Goal: Information Seeking & Learning: Check status

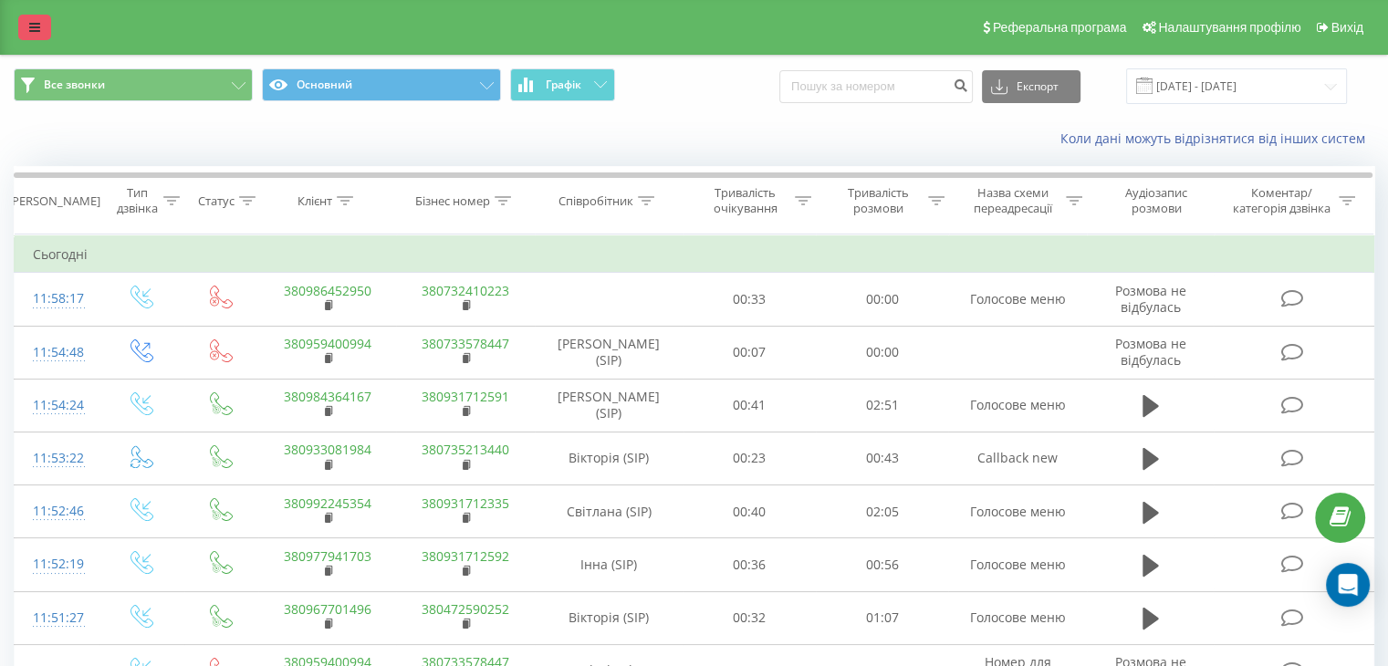
click at [40, 24] on link at bounding box center [34, 28] width 33 height 26
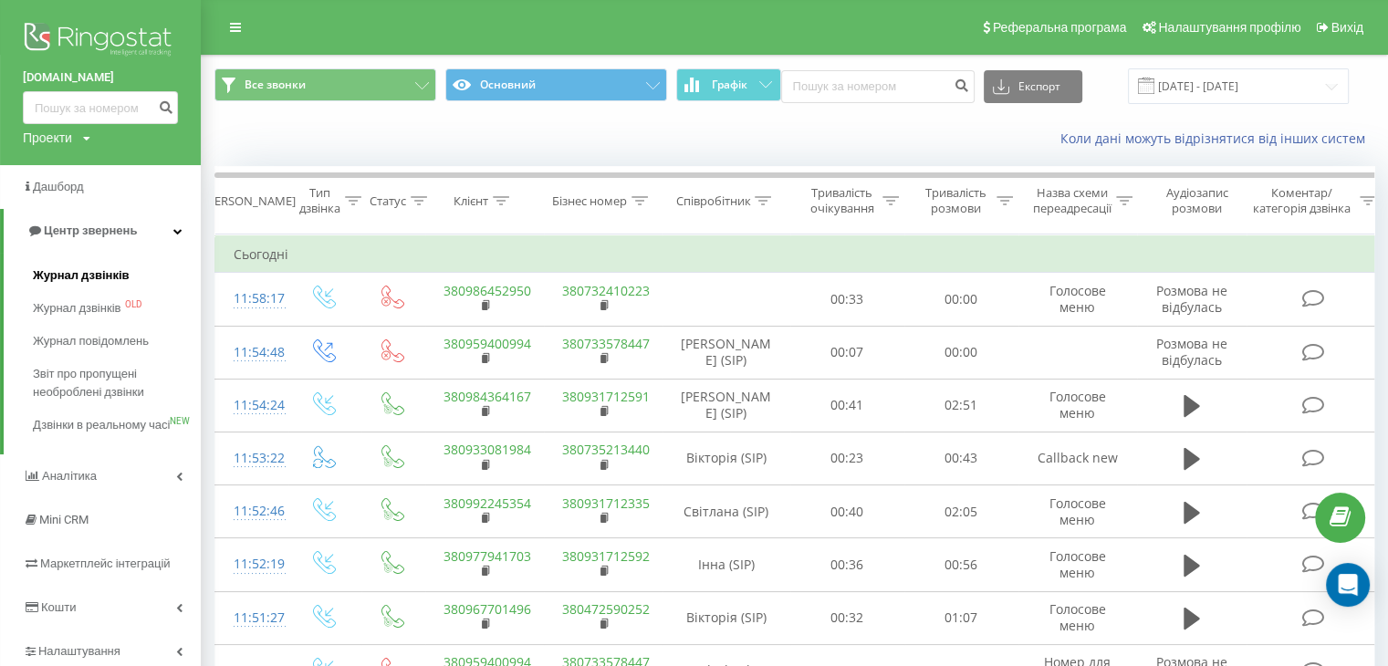
click at [83, 274] on span "Журнал дзвінків" at bounding box center [81, 275] width 97 height 18
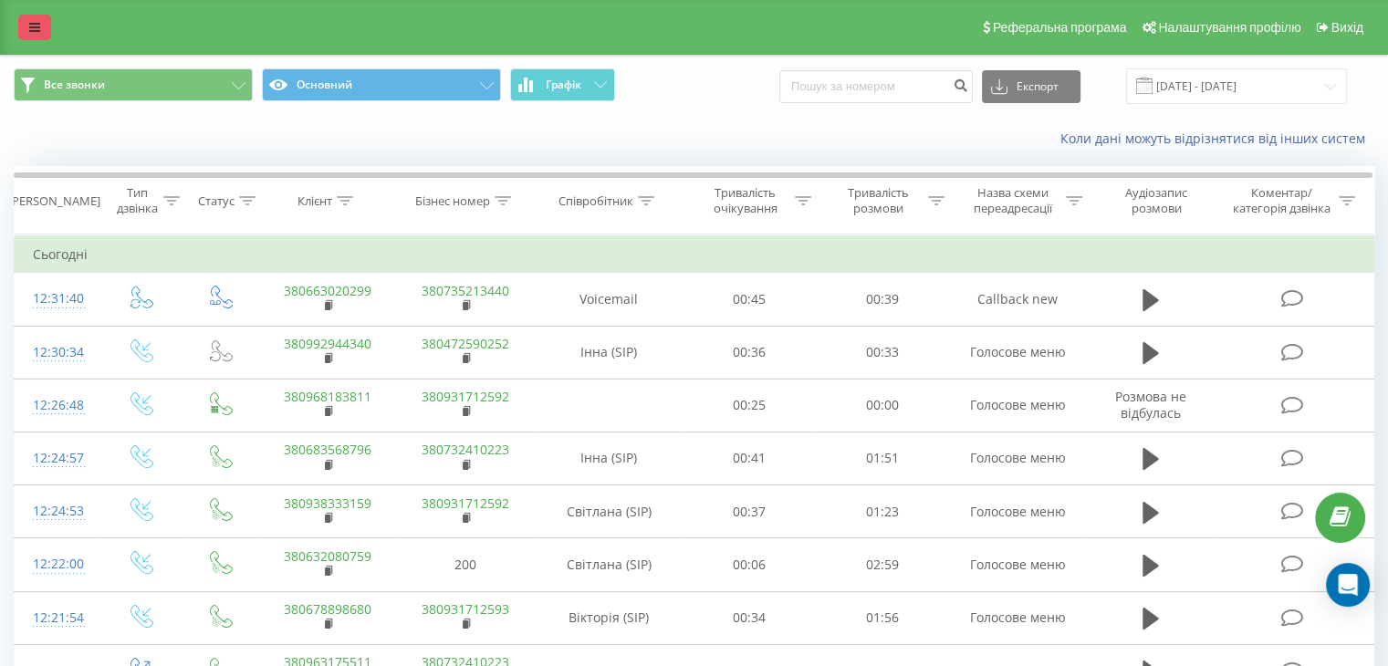
click at [21, 33] on link at bounding box center [34, 28] width 33 height 26
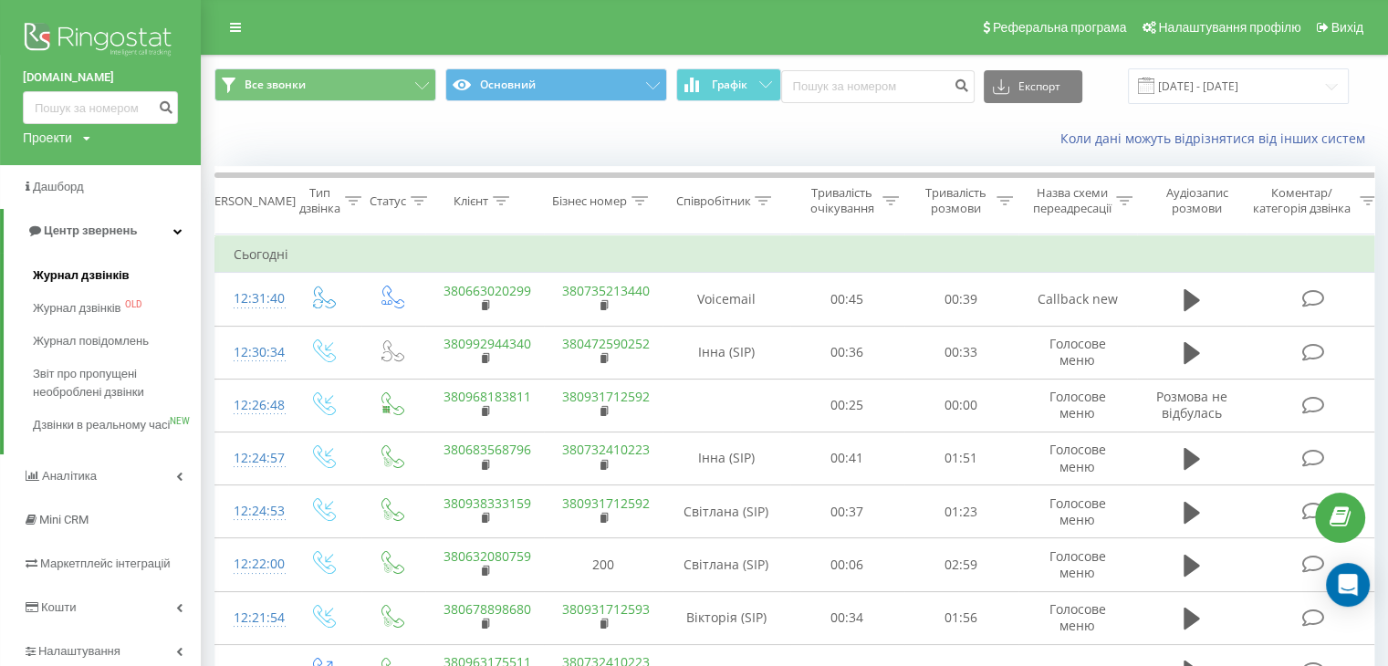
click at [95, 284] on span "Журнал дзвінків" at bounding box center [81, 275] width 97 height 18
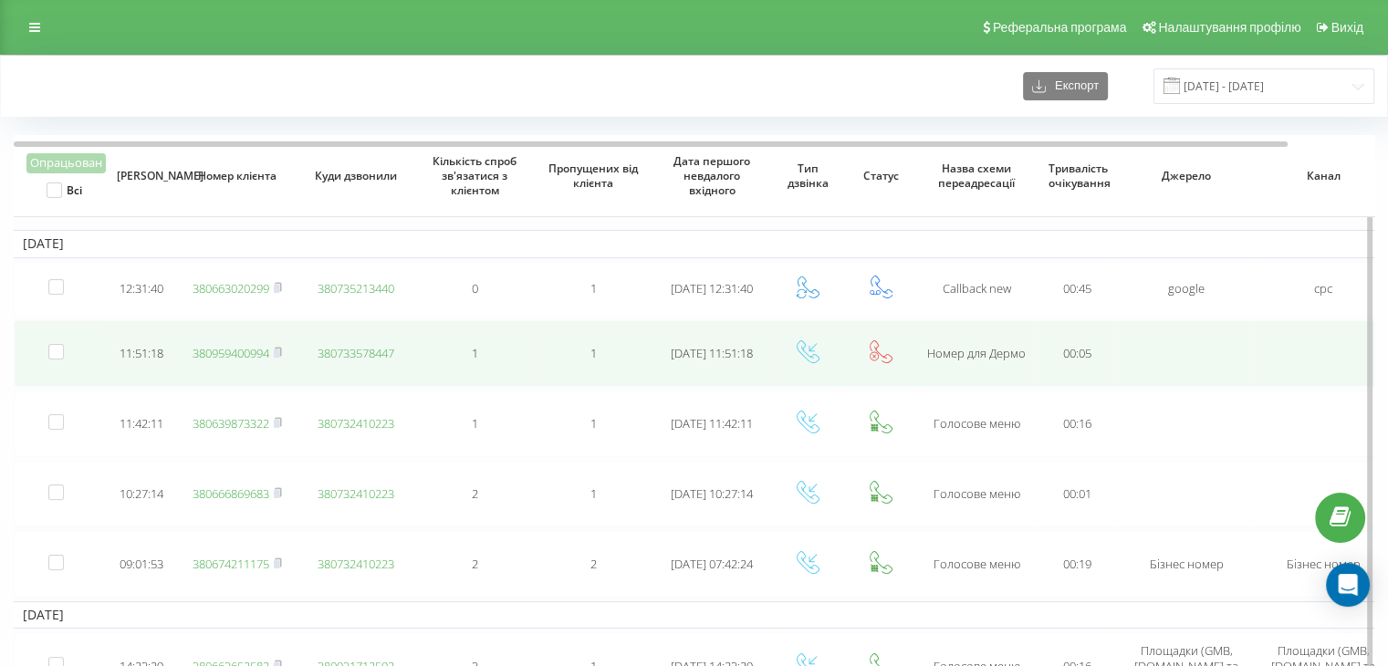
click at [222, 356] on link "380959400994" at bounding box center [231, 353] width 77 height 16
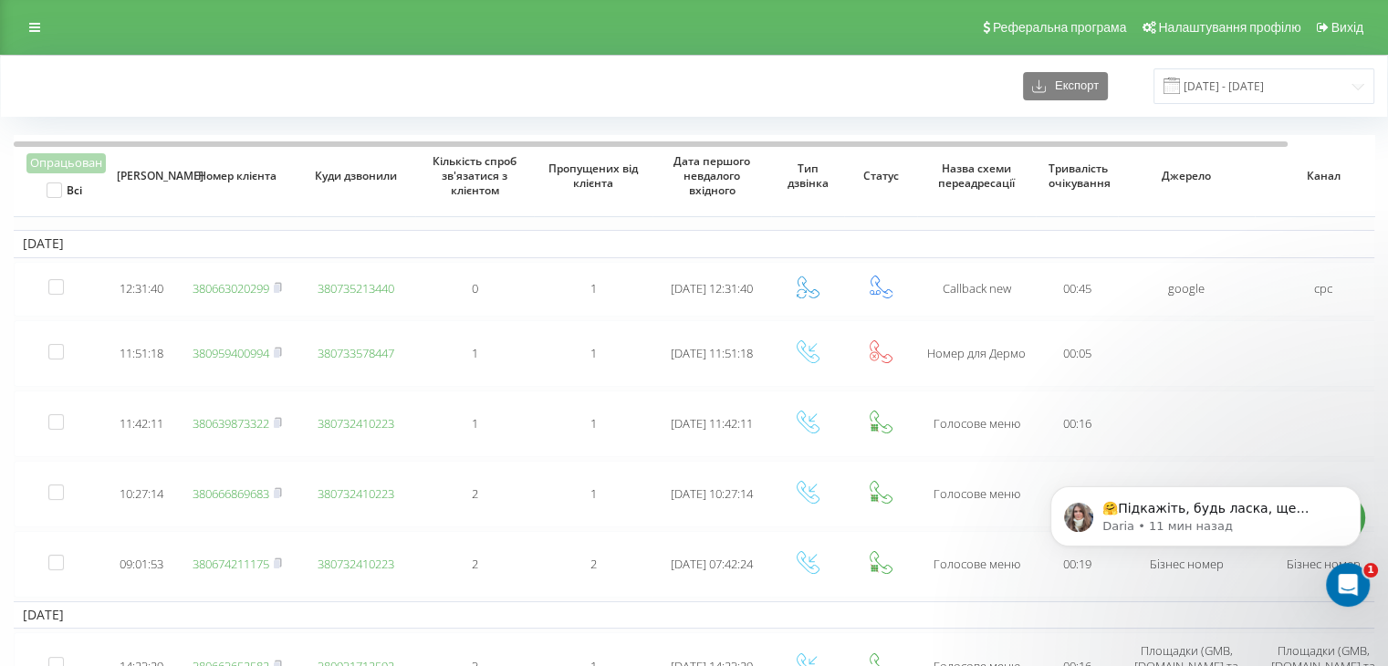
click at [794, 18] on div "Реферальна програма Налаштування профілю Вихід" at bounding box center [694, 27] width 1388 height 55
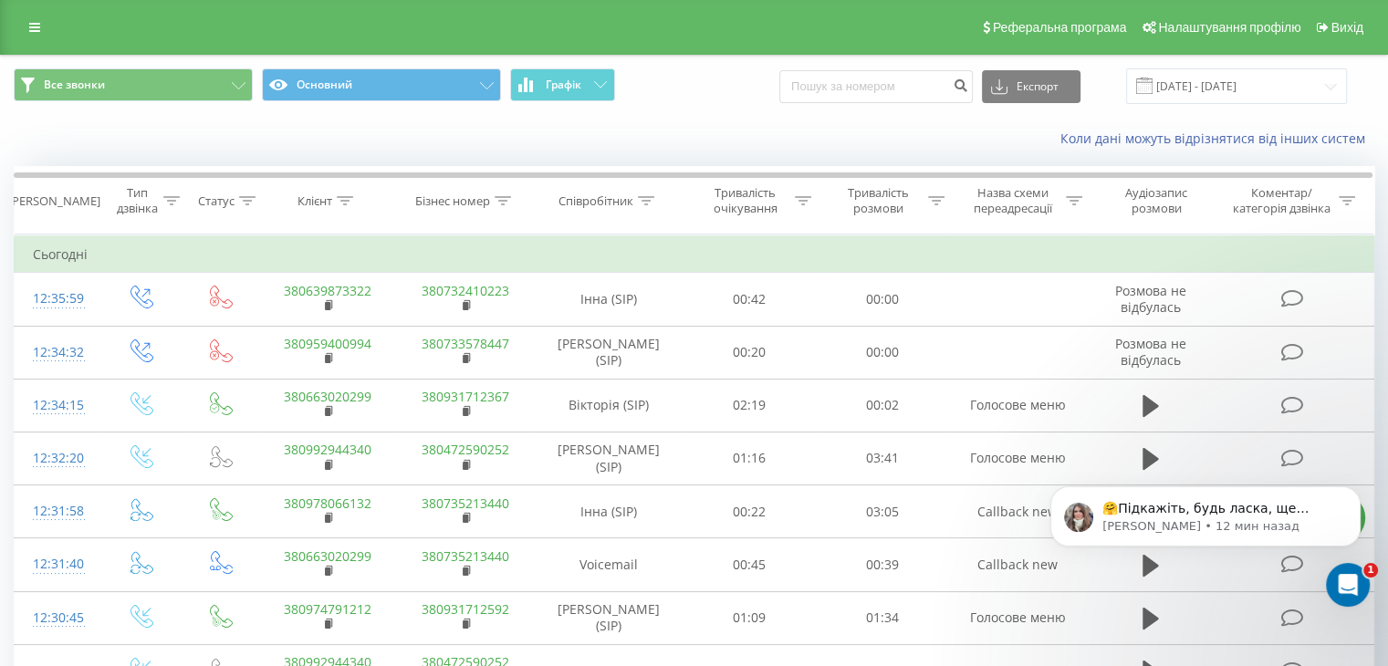
click at [54, 22] on div "Реферальна програма Налаштування профілю Вихід" at bounding box center [694, 27] width 1388 height 55
click at [45, 25] on link at bounding box center [34, 28] width 33 height 26
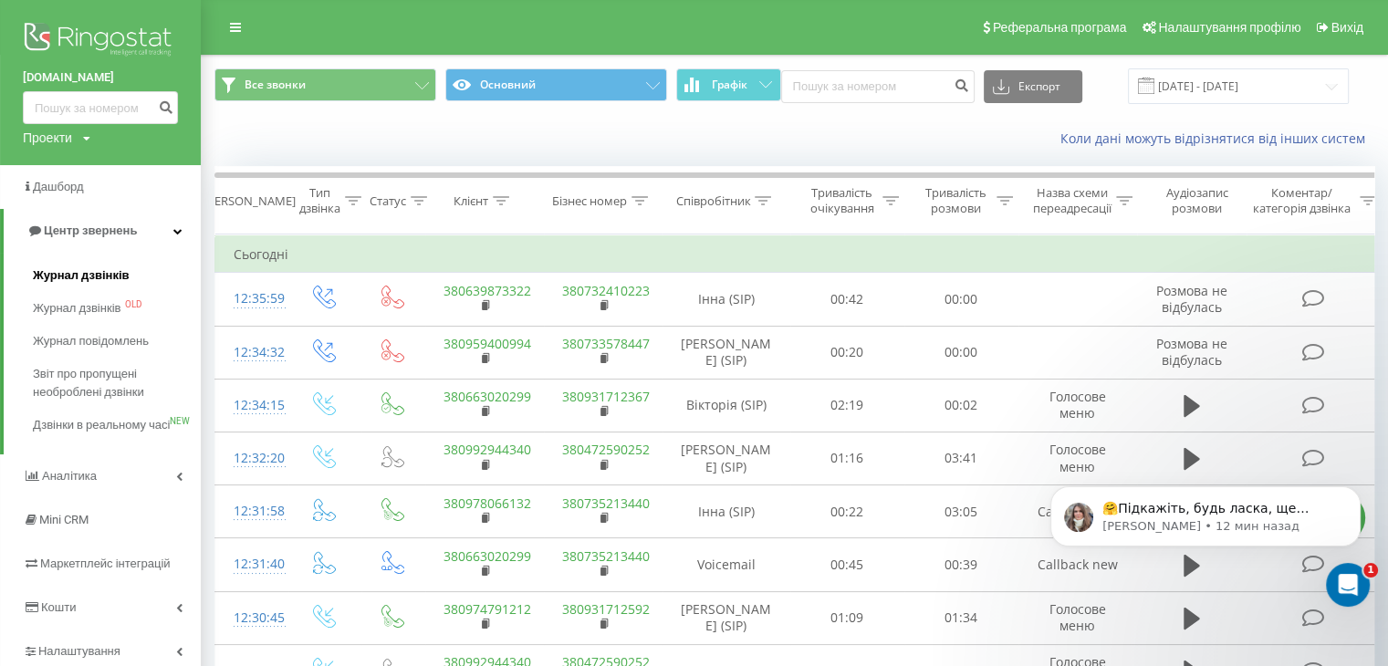
click at [77, 286] on link "Журнал дзвінків" at bounding box center [117, 275] width 168 height 33
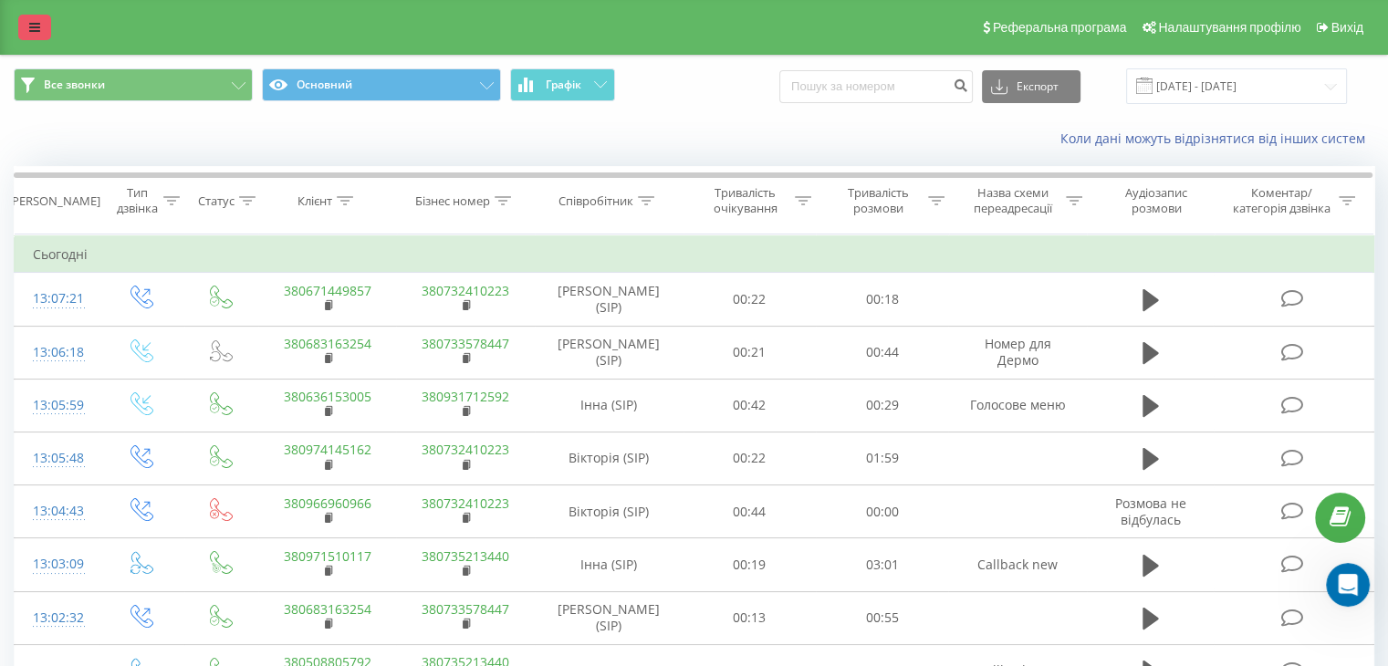
click at [49, 29] on link at bounding box center [34, 28] width 33 height 26
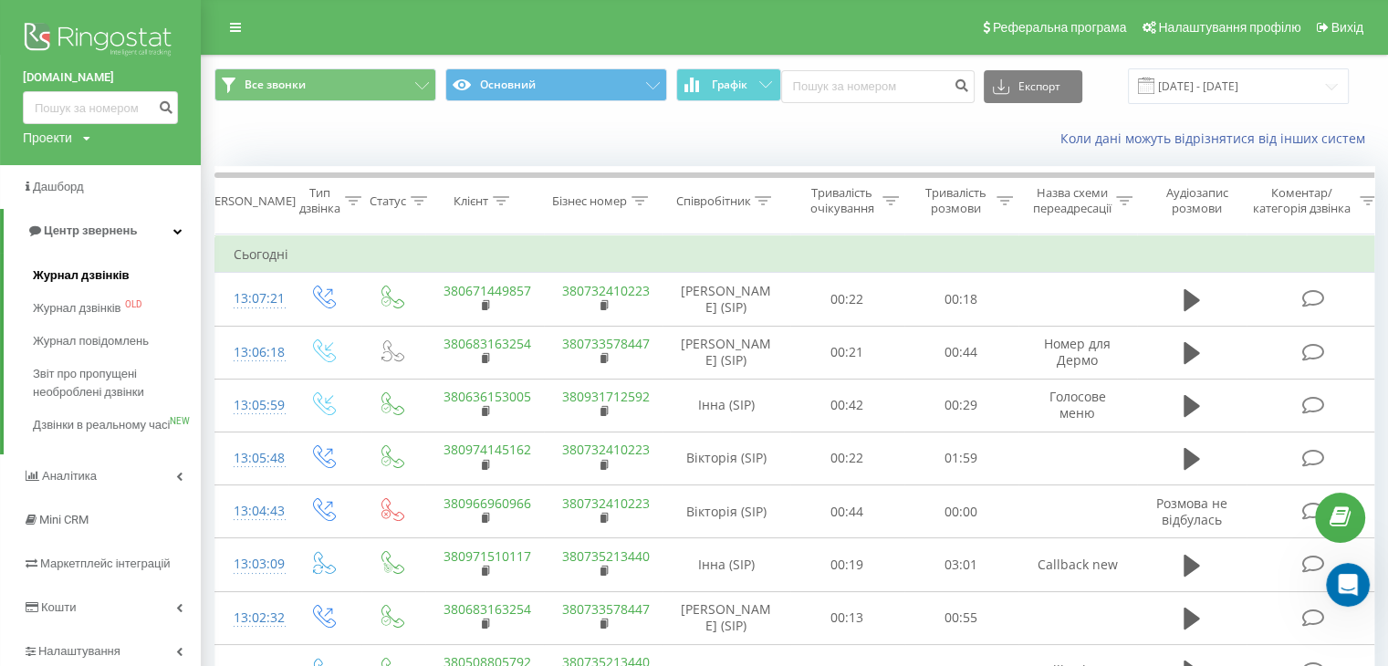
click at [62, 265] on link "Журнал дзвінків" at bounding box center [117, 275] width 168 height 33
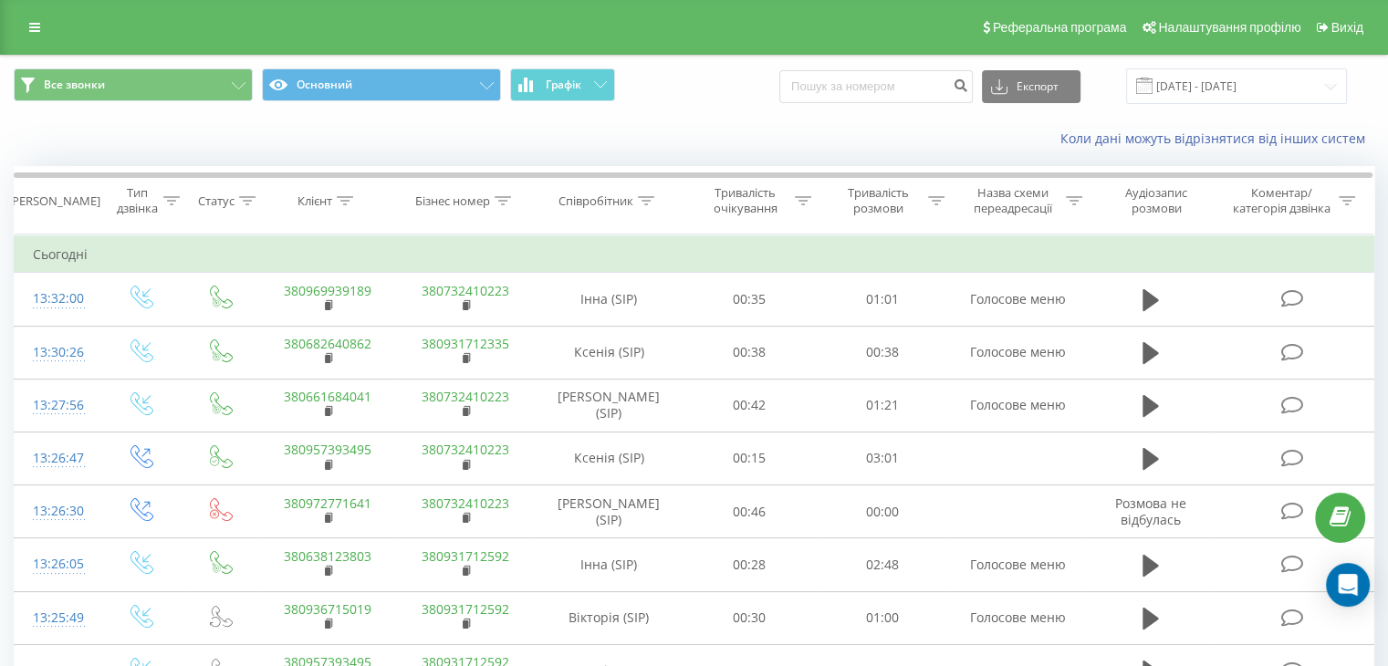
drag, startPoint x: 43, startPoint y: 25, endPoint x: 69, endPoint y: 117, distance: 95.9
click at [43, 25] on link at bounding box center [34, 28] width 33 height 26
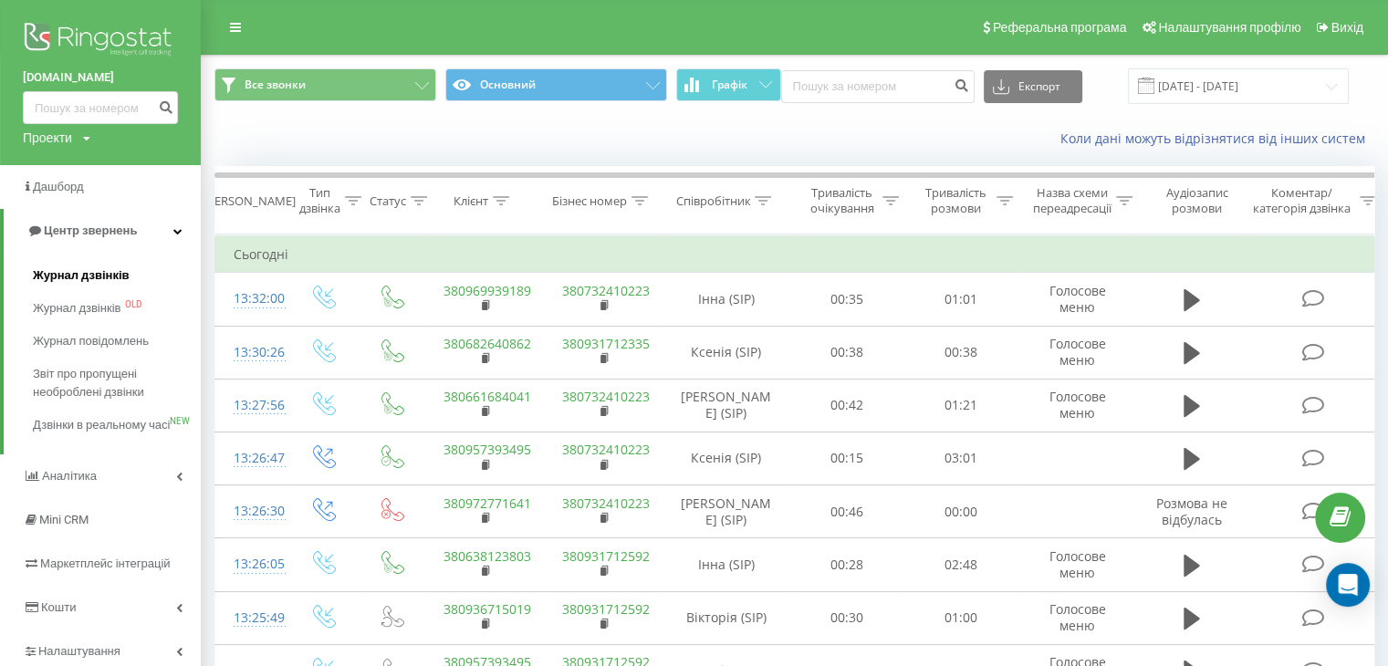
click at [75, 270] on span "Журнал дзвінків" at bounding box center [81, 275] width 97 height 18
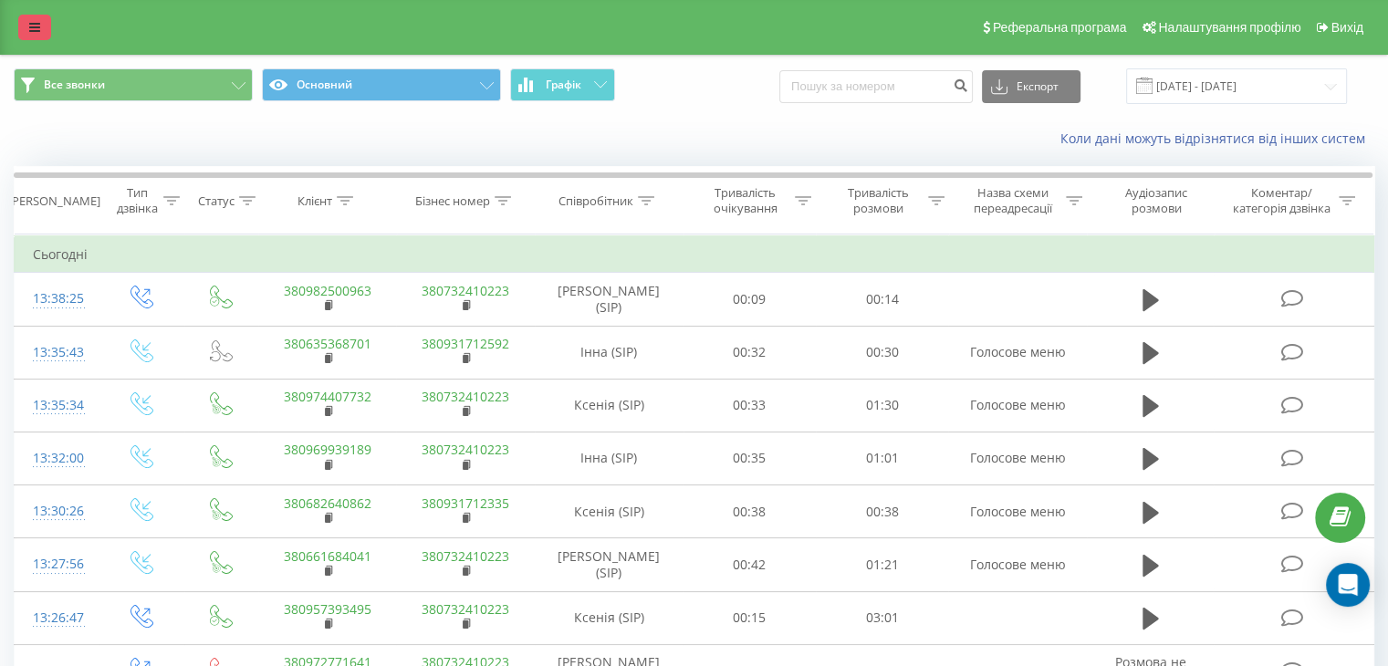
click at [29, 27] on icon at bounding box center [34, 27] width 11 height 13
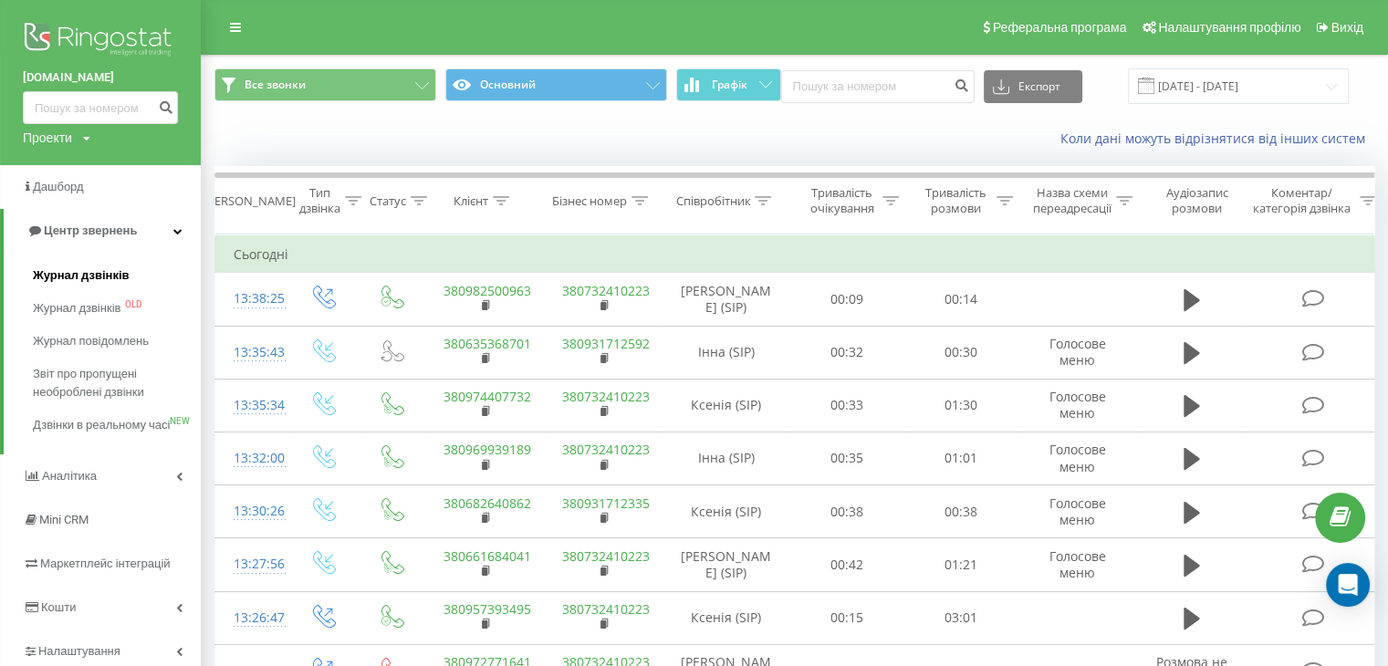
click at [81, 276] on span "Журнал дзвінків" at bounding box center [81, 275] width 97 height 18
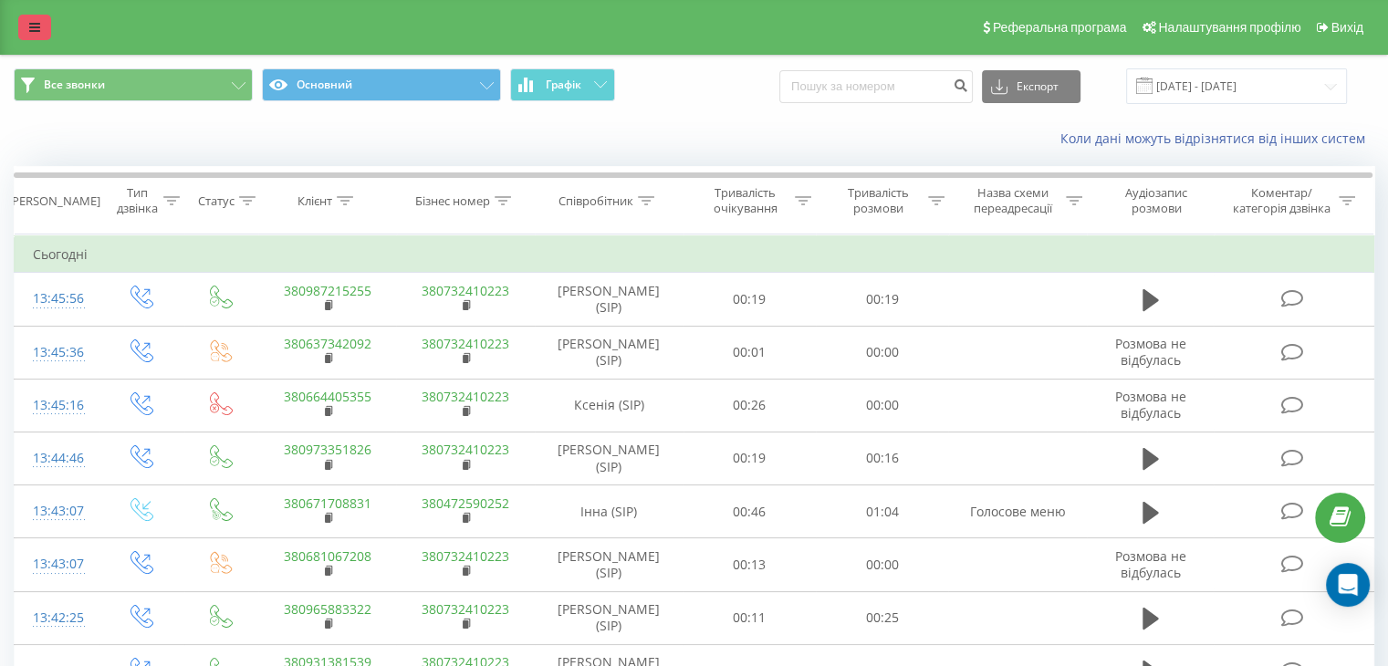
click at [41, 26] on link at bounding box center [34, 28] width 33 height 26
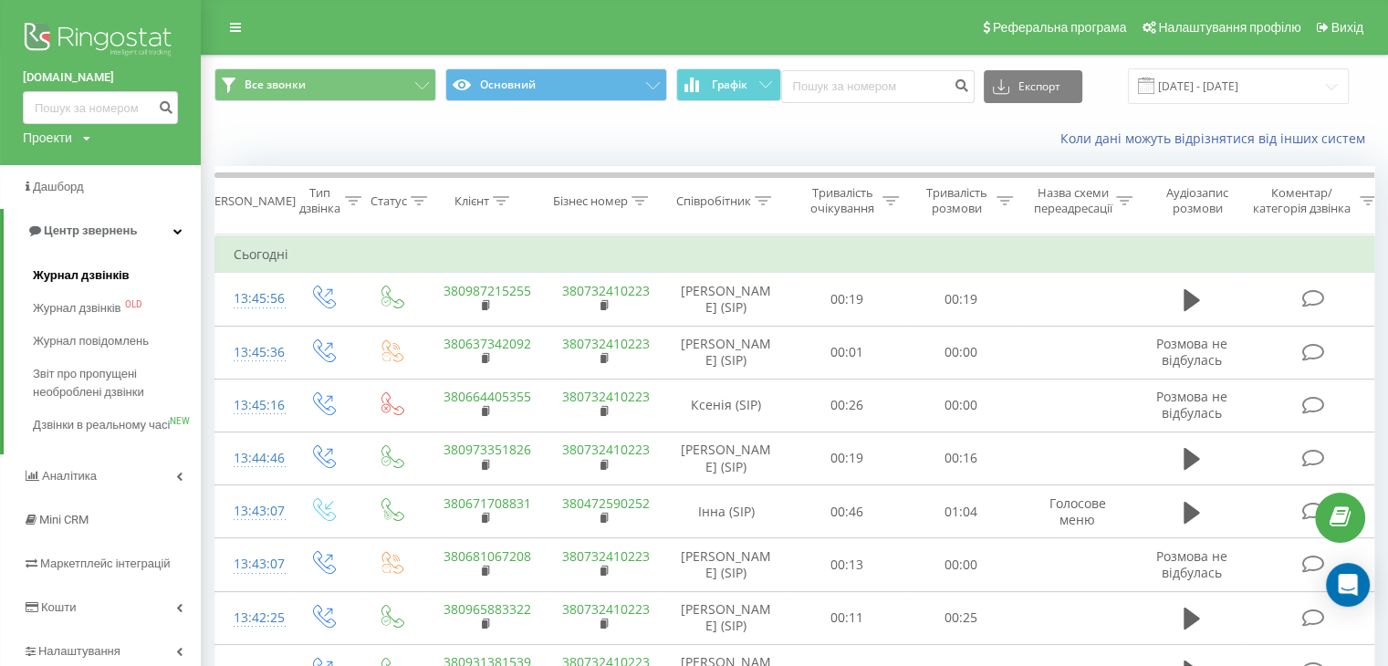
click at [97, 275] on span "Журнал дзвінків" at bounding box center [81, 275] width 97 height 18
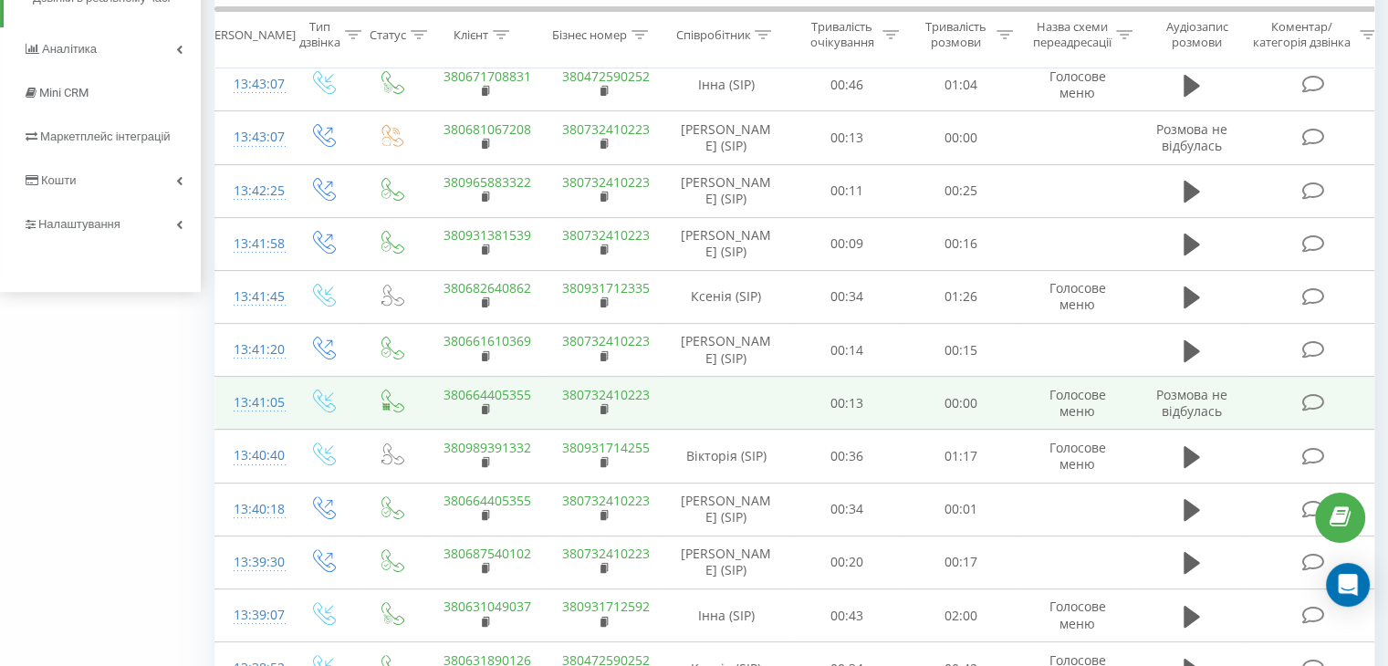
scroll to position [547, 0]
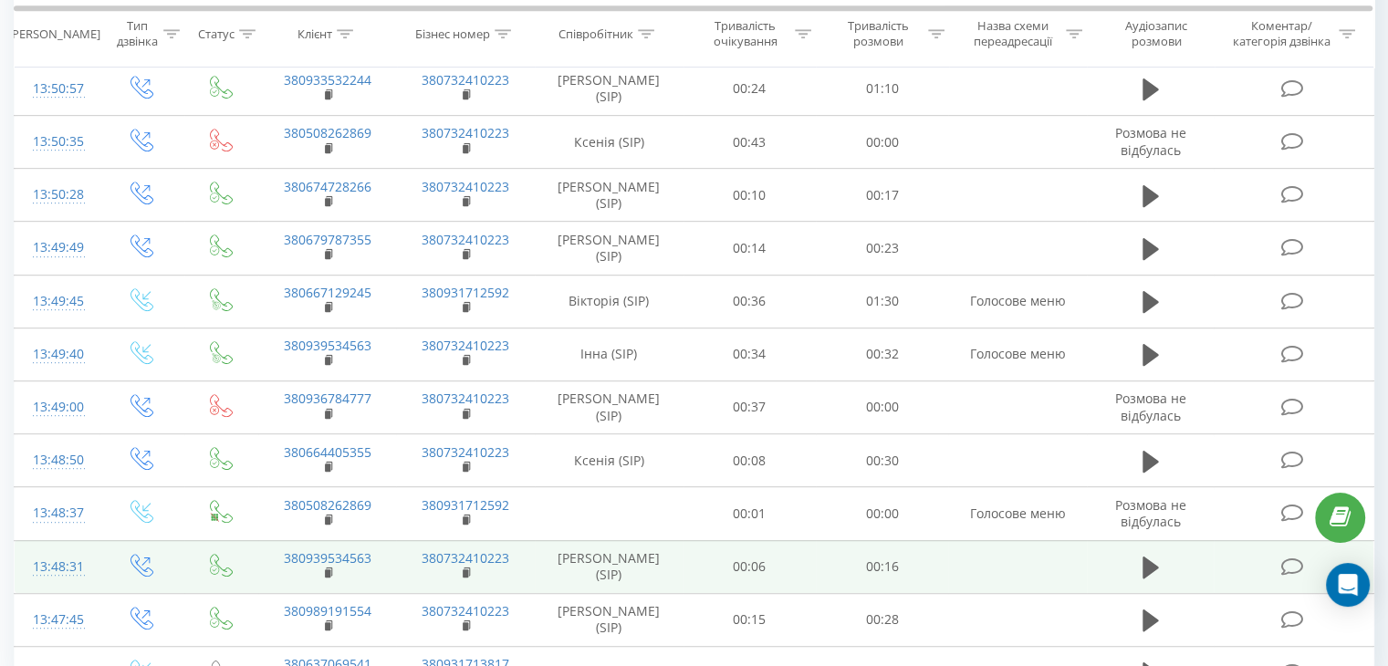
scroll to position [997, 0]
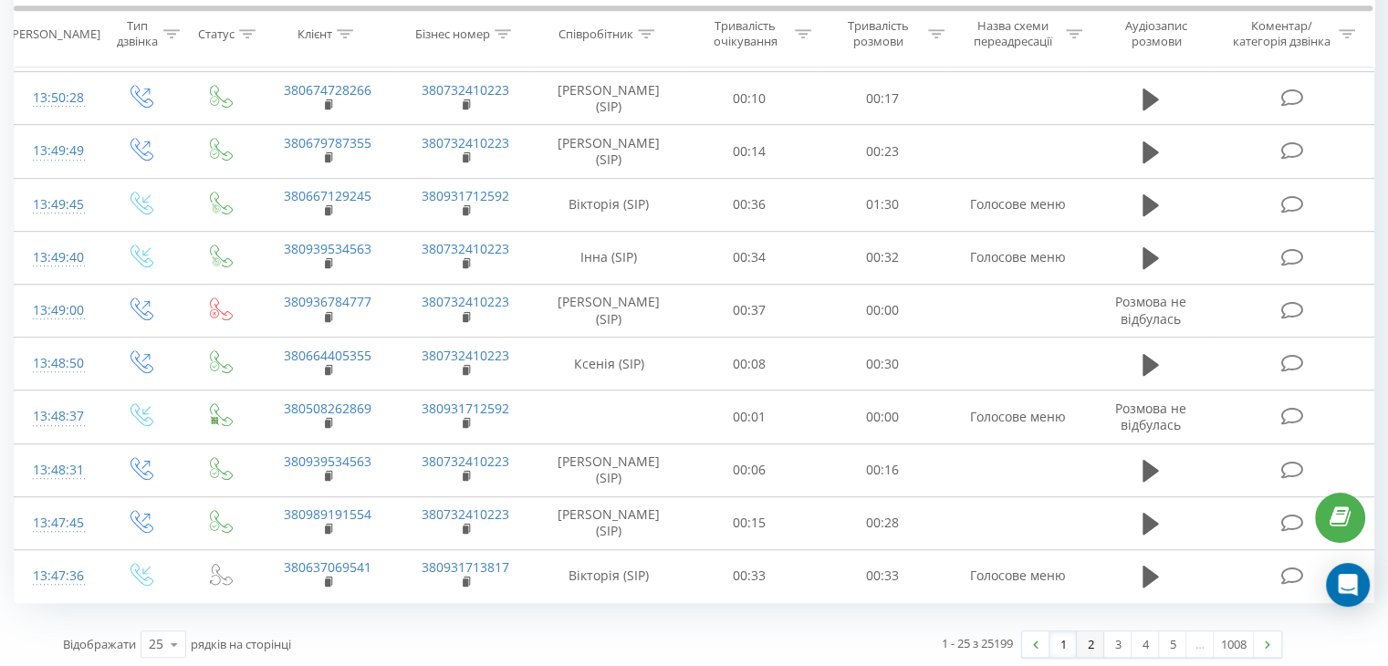
click at [1098, 646] on link "2" at bounding box center [1090, 644] width 27 height 26
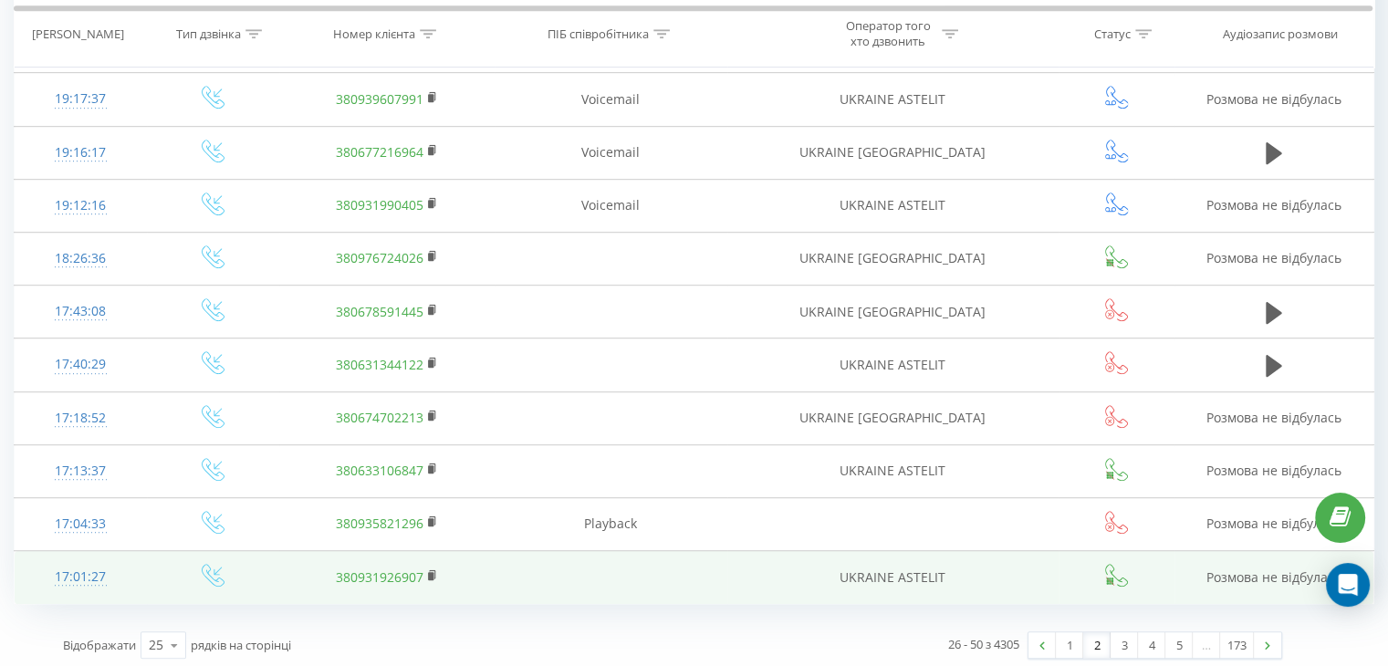
scroll to position [1034, 0]
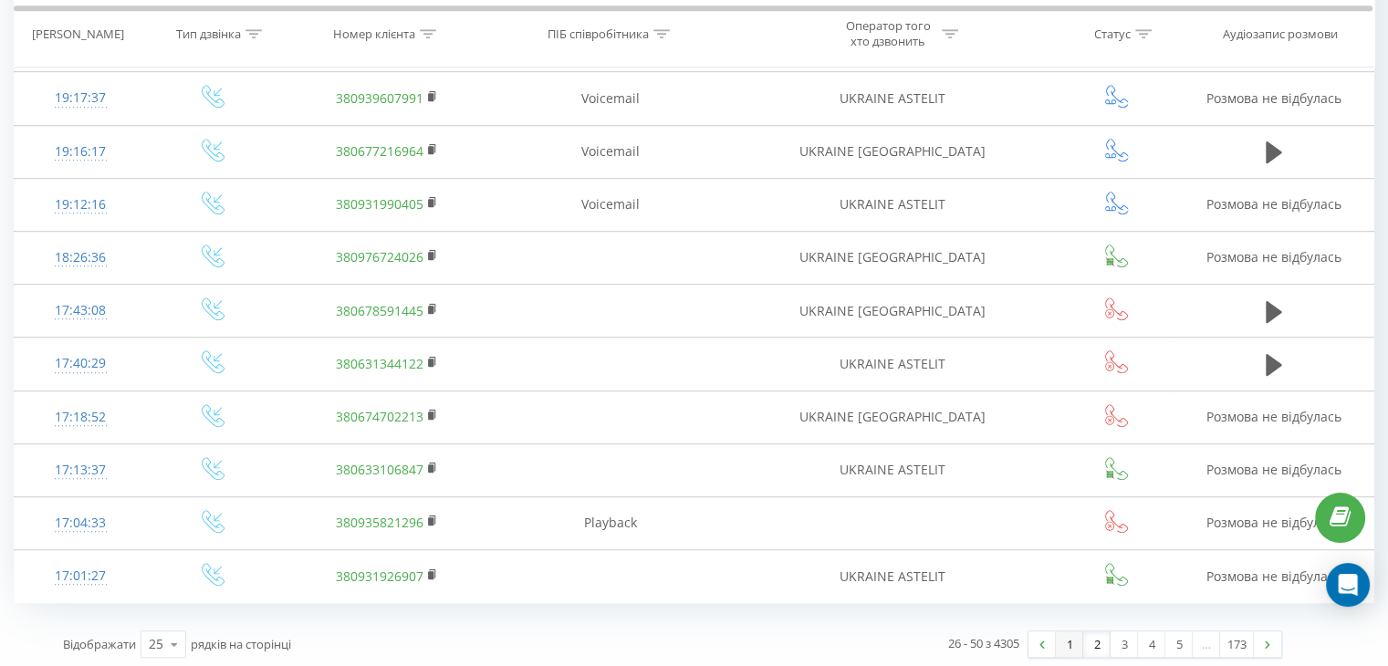
click at [1064, 639] on link "1" at bounding box center [1069, 644] width 27 height 26
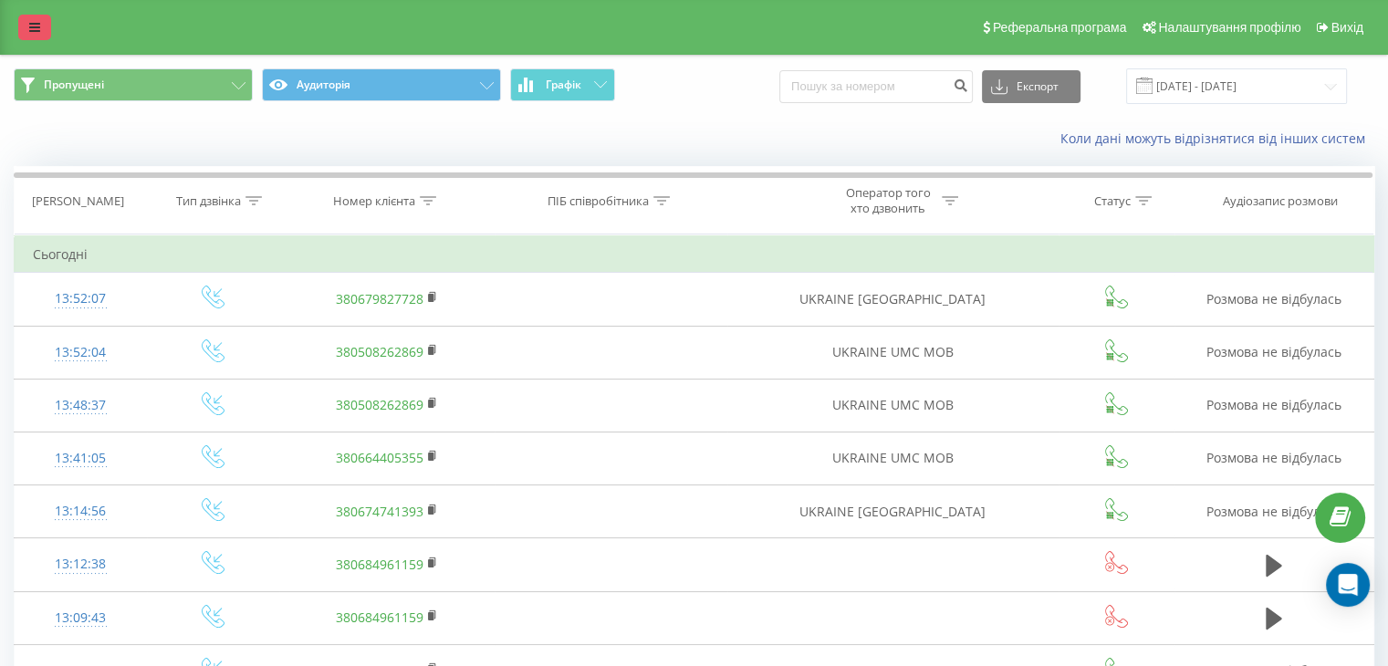
click at [25, 25] on link at bounding box center [34, 28] width 33 height 26
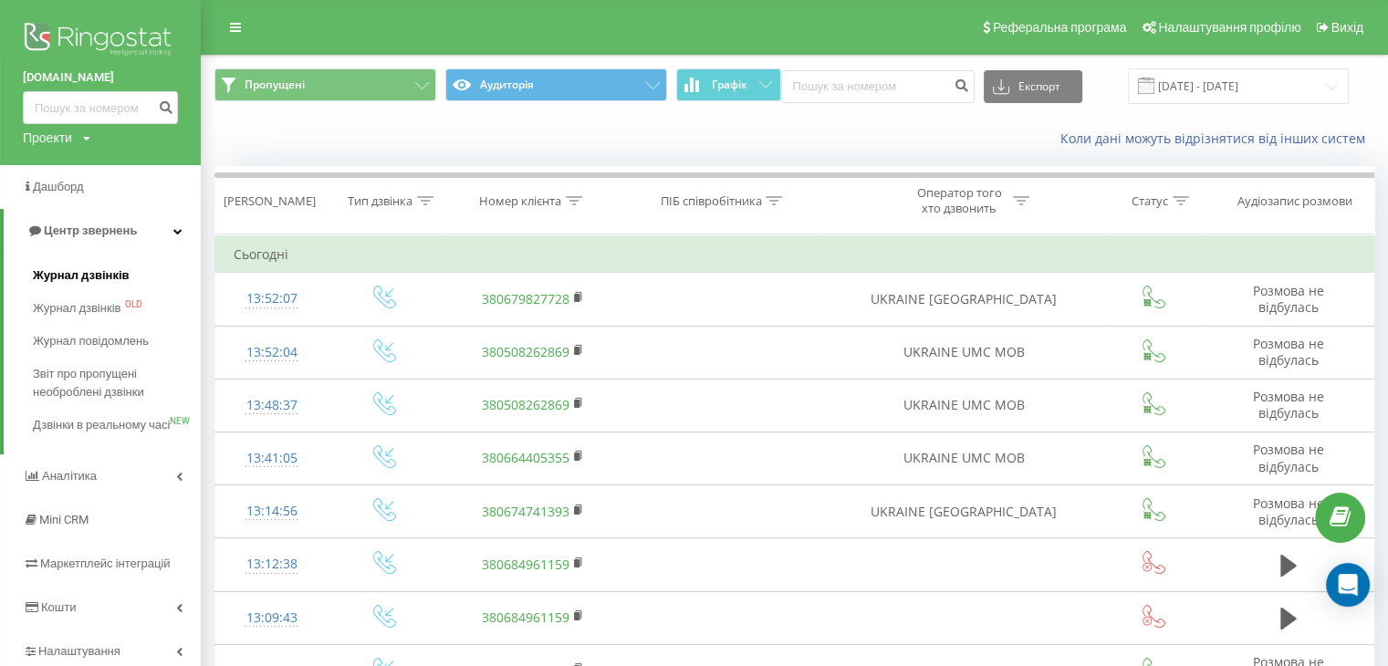
click at [77, 271] on span "Журнал дзвінків" at bounding box center [81, 275] width 97 height 18
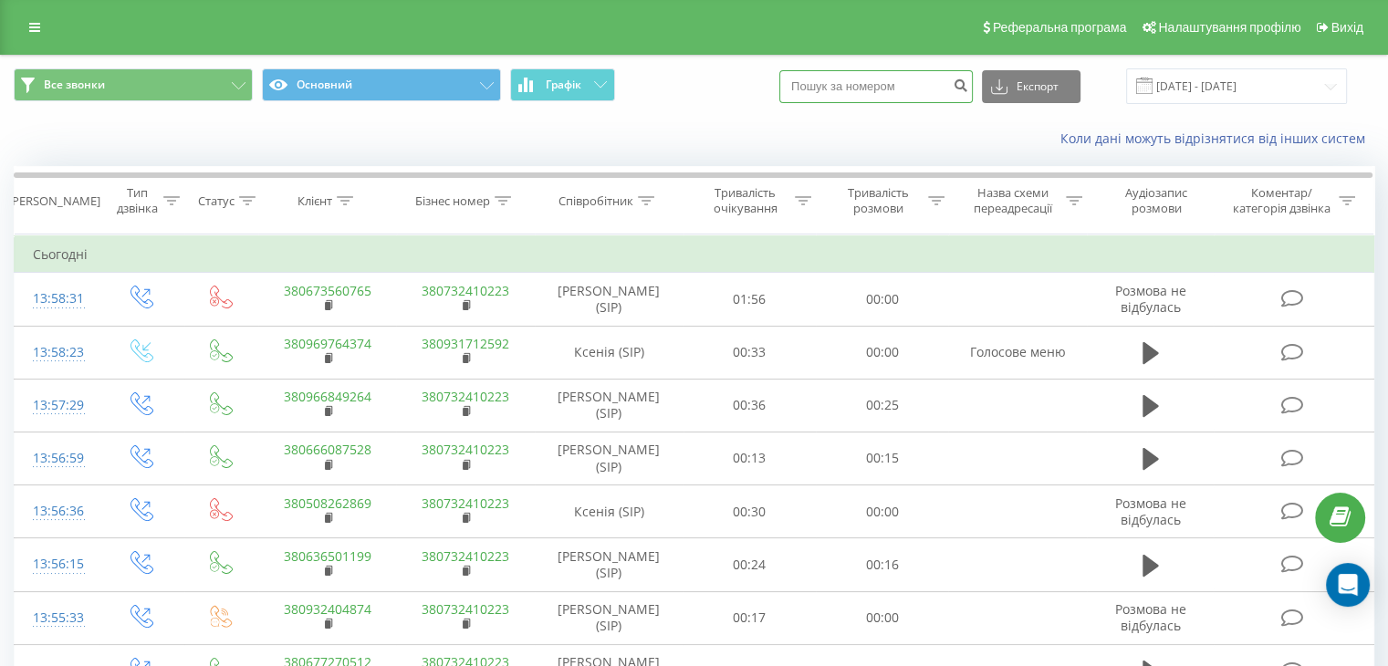
paste input "380979266948"
type input "380979266948"
click at [973, 90] on button "submit" at bounding box center [960, 86] width 25 height 33
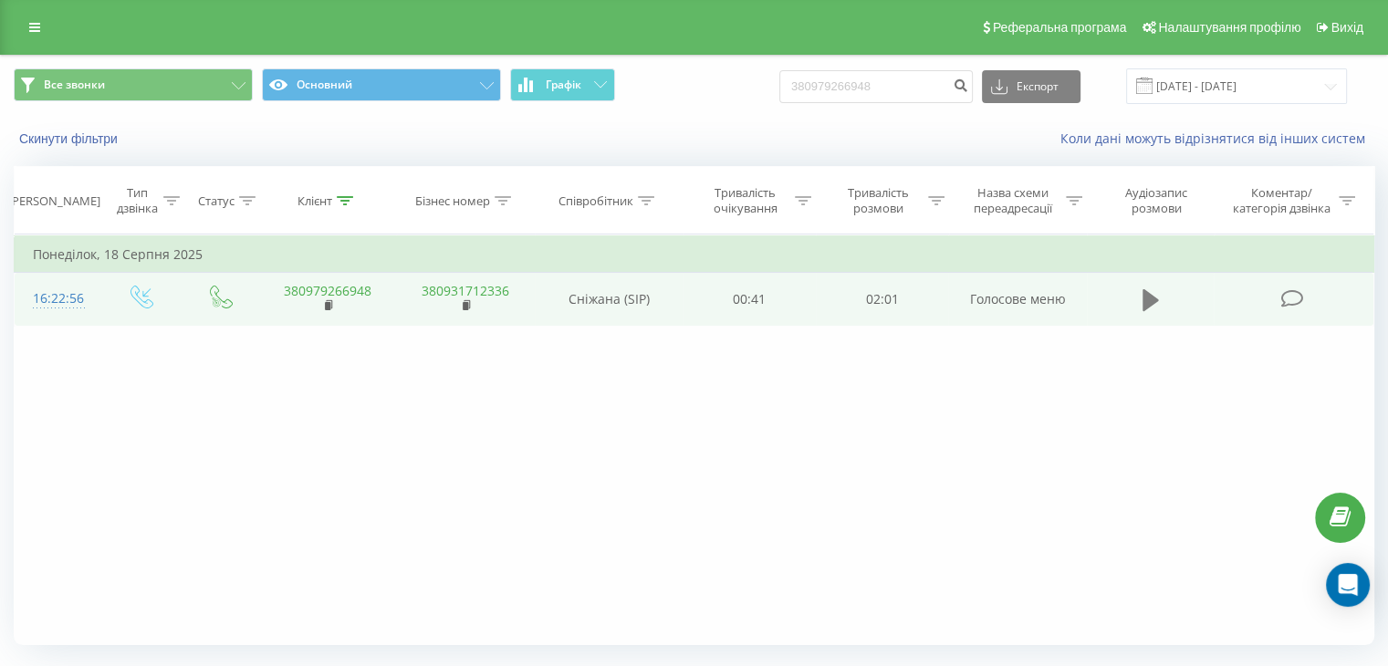
click at [1151, 299] on icon at bounding box center [1150, 300] width 16 height 22
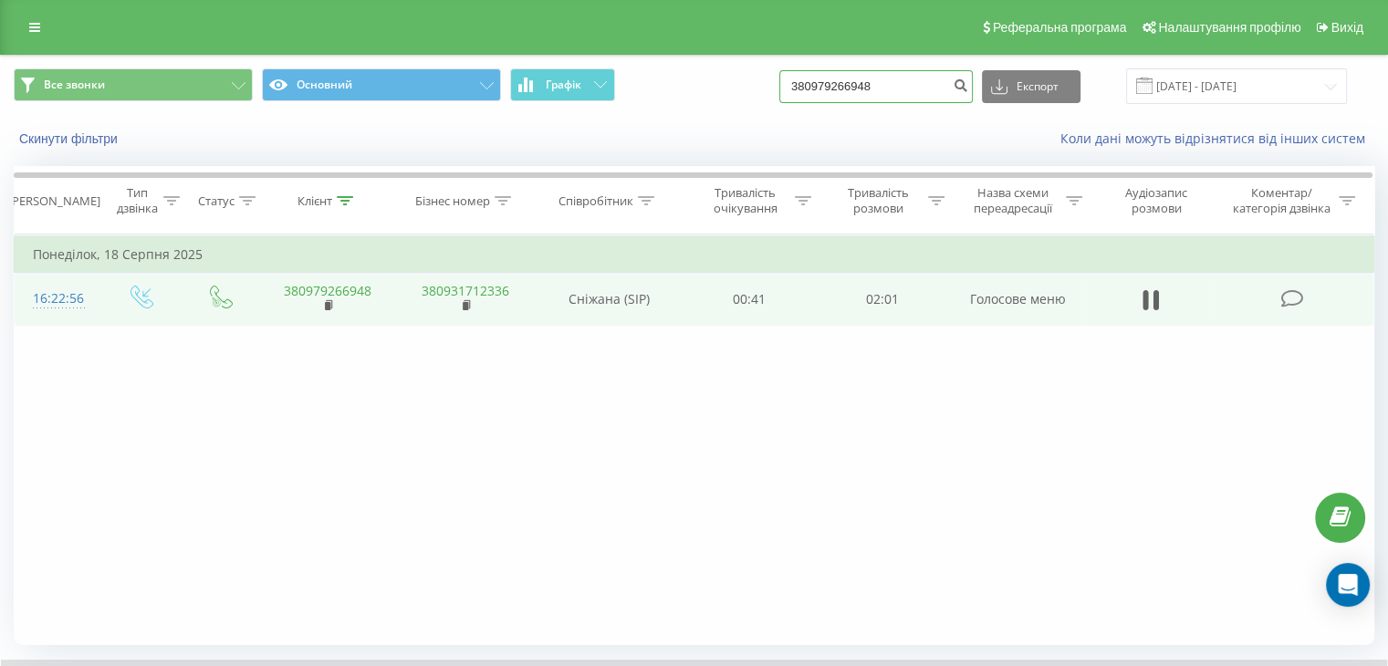
click at [926, 89] on input "380979266948" at bounding box center [875, 86] width 193 height 33
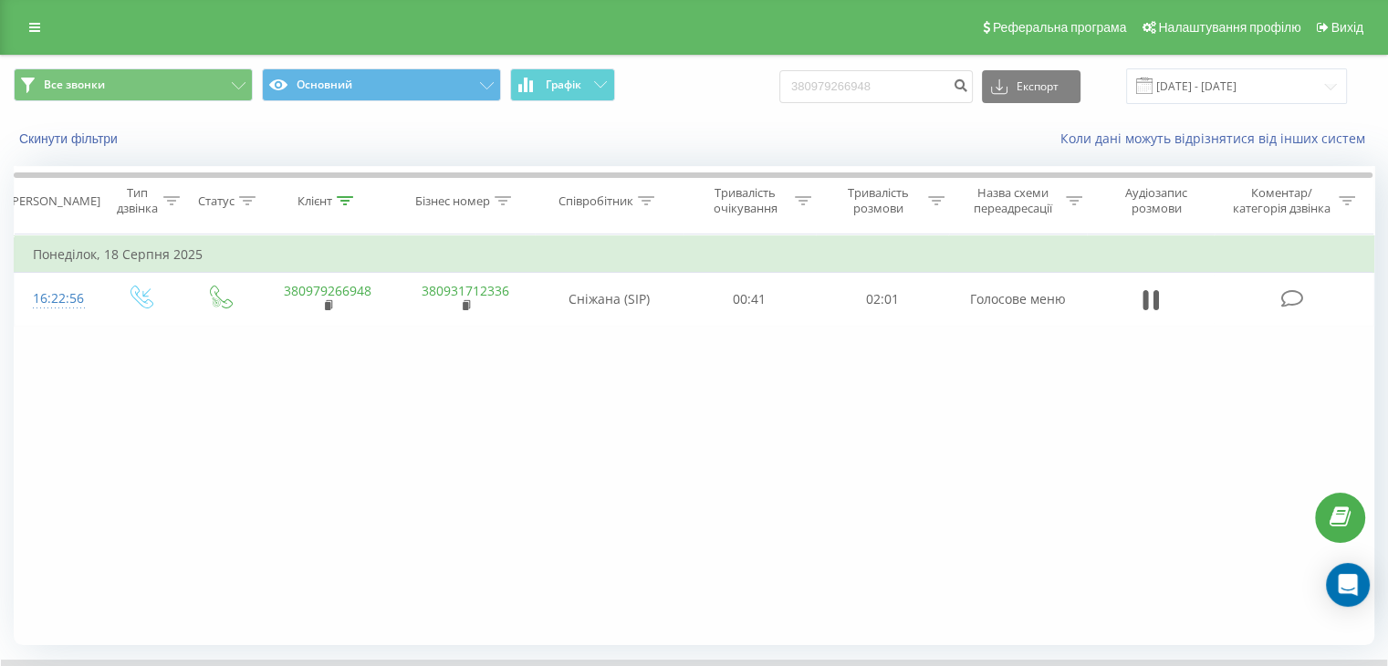
drag, startPoint x: 1150, startPoint y: 299, endPoint x: 829, endPoint y: 0, distance: 438.3
click at [1150, 296] on icon at bounding box center [1150, 300] width 16 height 26
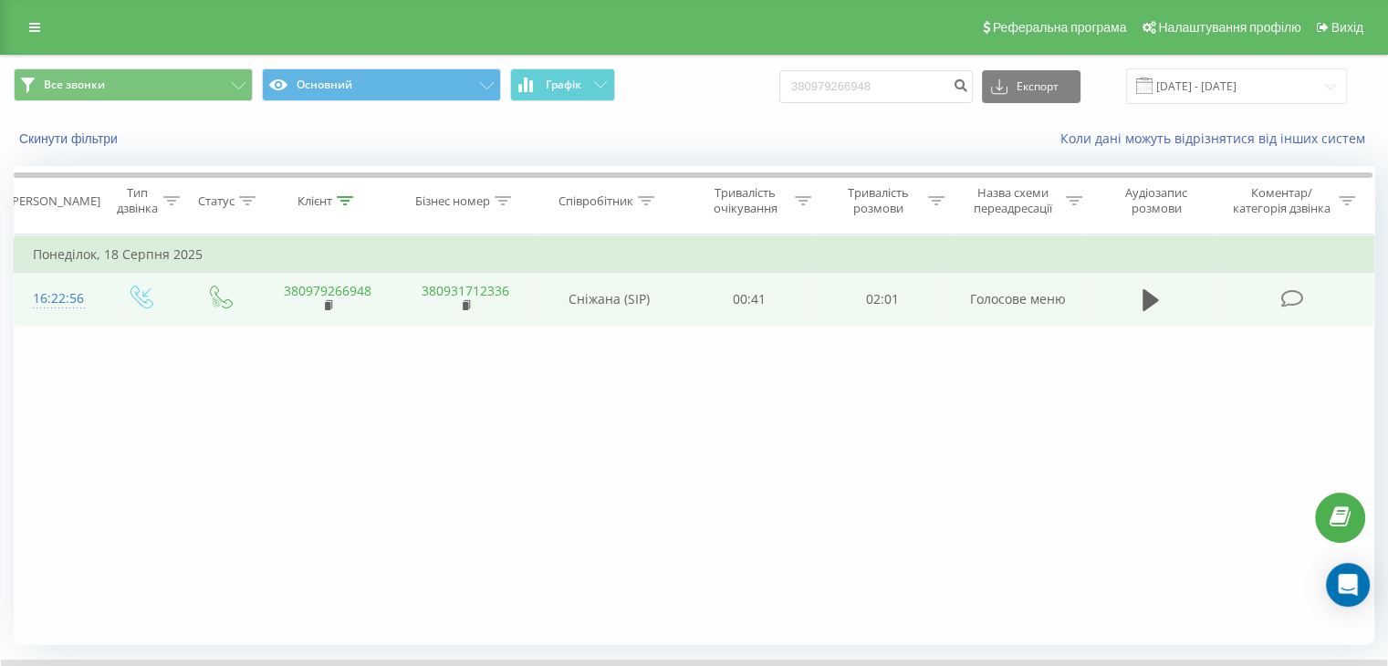
click at [328, 290] on link "380979266948" at bounding box center [328, 290] width 88 height 17
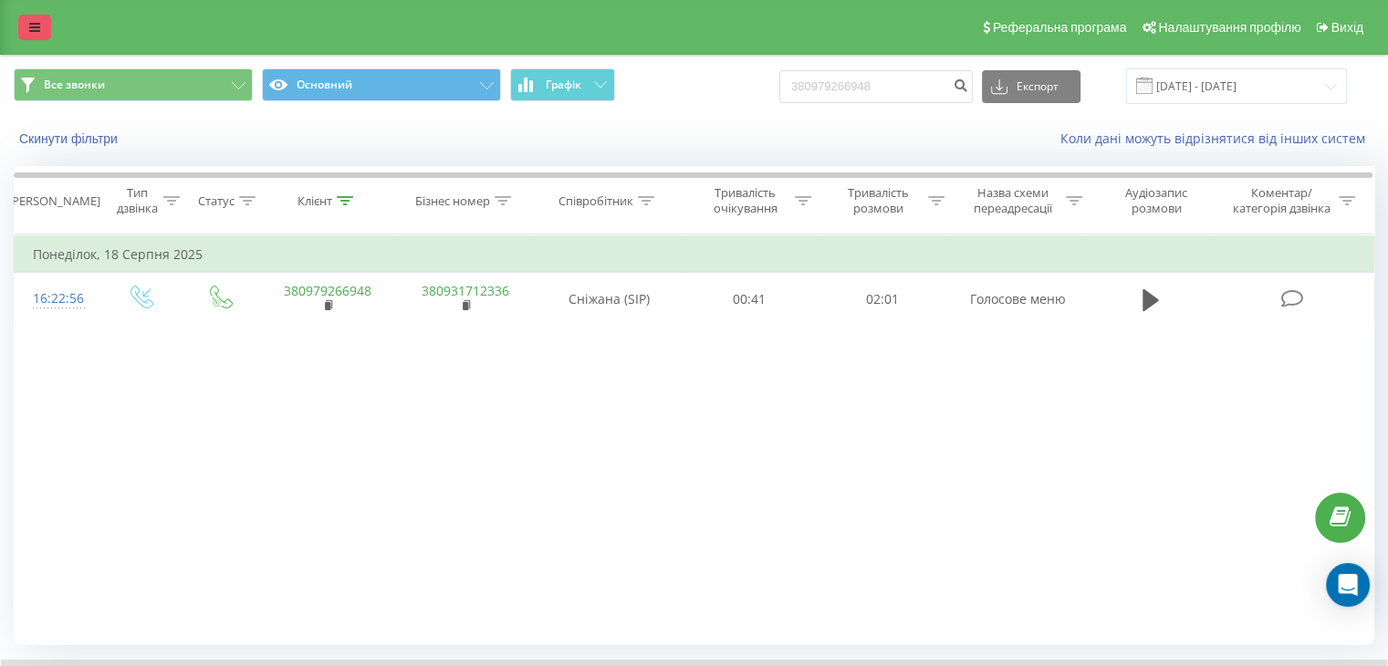
click at [42, 25] on link at bounding box center [34, 28] width 33 height 26
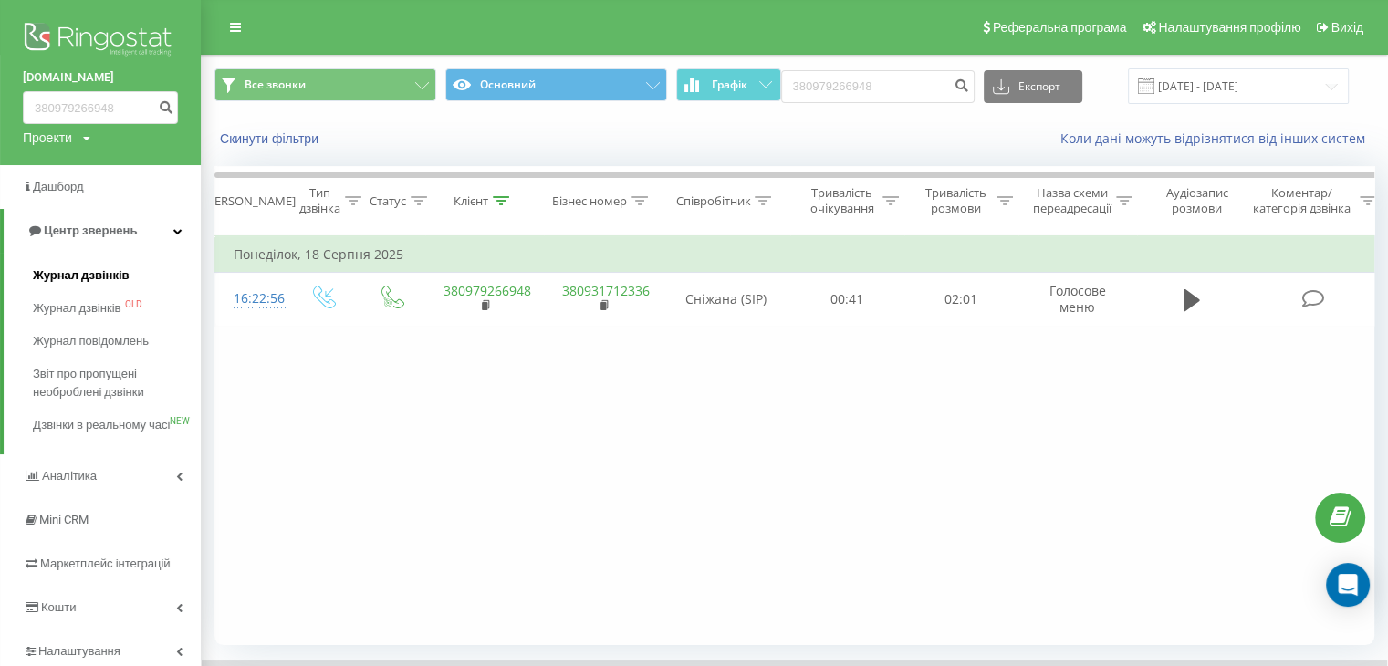
click at [91, 275] on span "Журнал дзвінків" at bounding box center [81, 275] width 97 height 18
